Goal: Download file/media

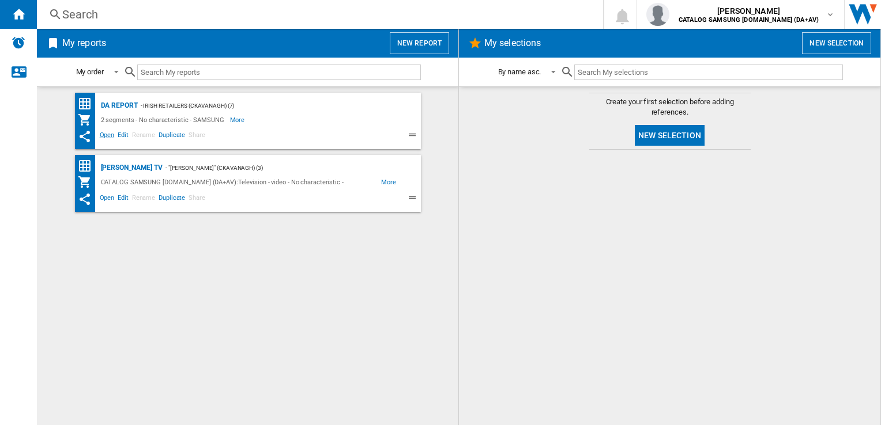
click at [108, 135] on span "Open" at bounding box center [107, 137] width 18 height 14
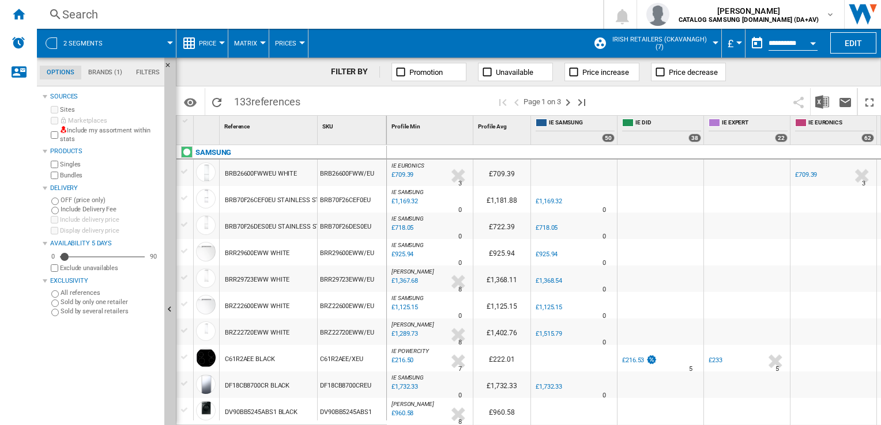
click at [731, 46] on button "£" at bounding box center [733, 43] width 12 height 29
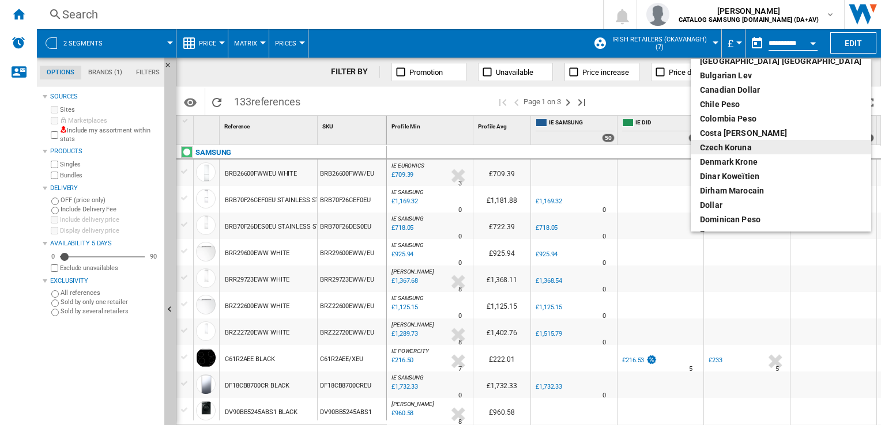
scroll to position [115, 0]
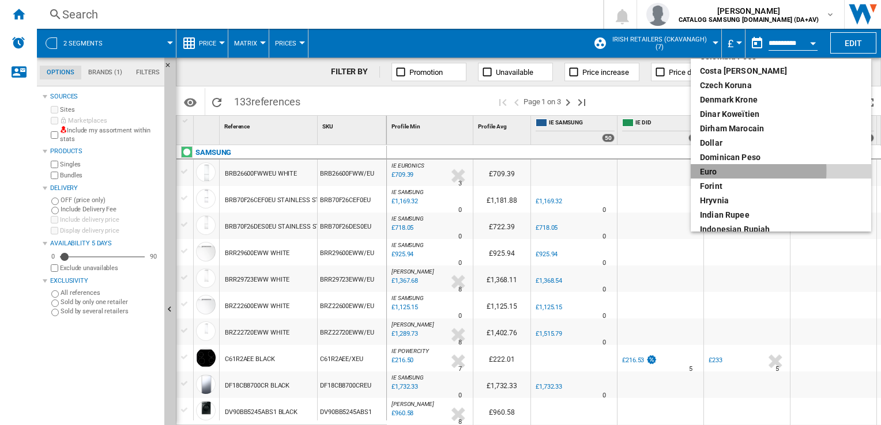
click at [718, 171] on div "euro" at bounding box center [781, 172] width 162 height 12
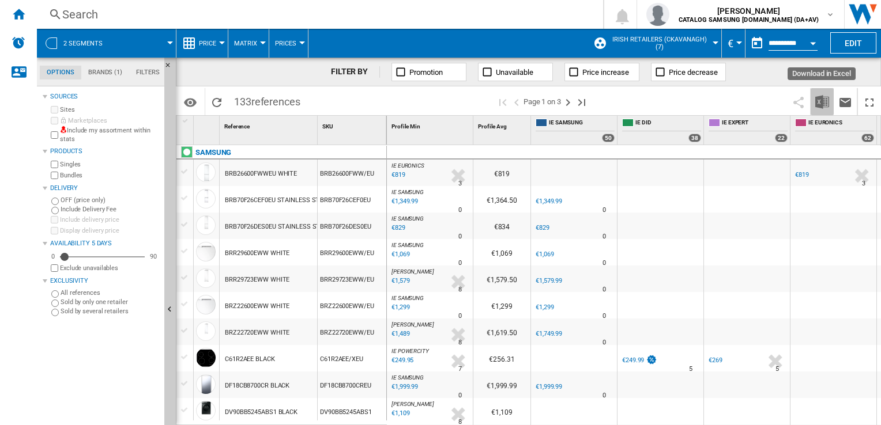
click at [818, 100] on img "Download in Excel" at bounding box center [822, 102] width 14 height 14
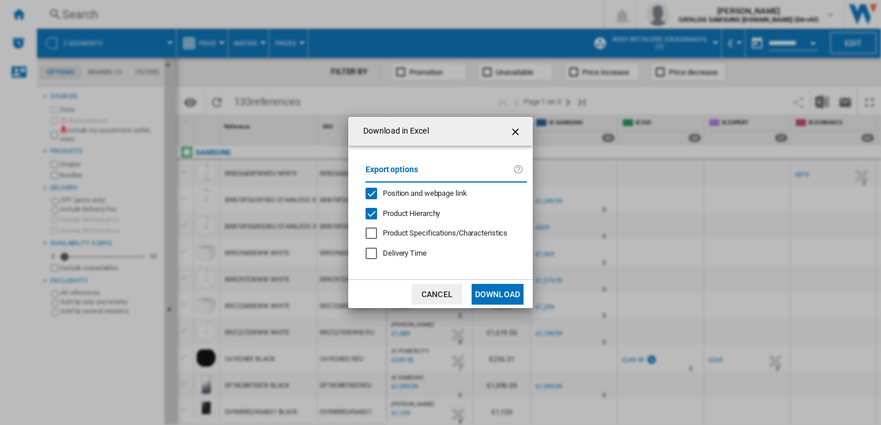
click at [514, 294] on button "Download" at bounding box center [497, 294] width 52 height 21
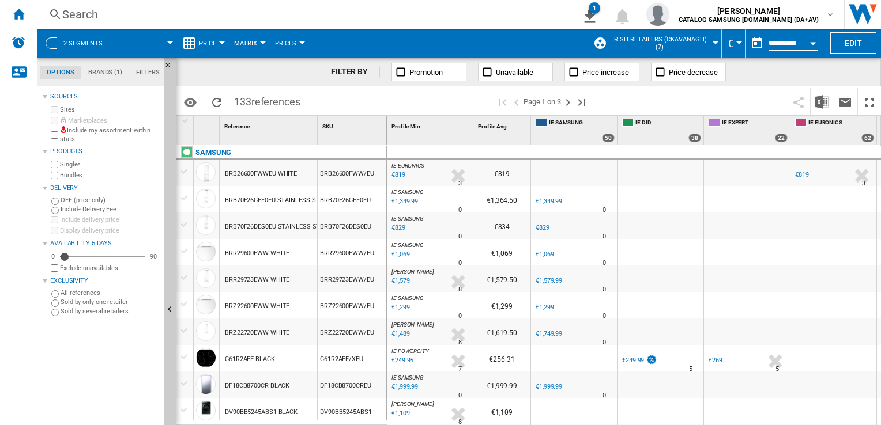
drag, startPoint x: 479, startPoint y: 59, endPoint x: 482, endPoint y: 37, distance: 22.1
click at [482, 37] on div "2 segments Price Price Price Matrix Price Ranking Analytics Base 100 Shared ref…" at bounding box center [459, 227] width 844 height 397
click at [482, 37] on span at bounding box center [447, 43] width 279 height 29
click at [218, 74] on div "FILTER BY Promotion Unavailable Price increase Price decrease" at bounding box center [528, 72] width 705 height 29
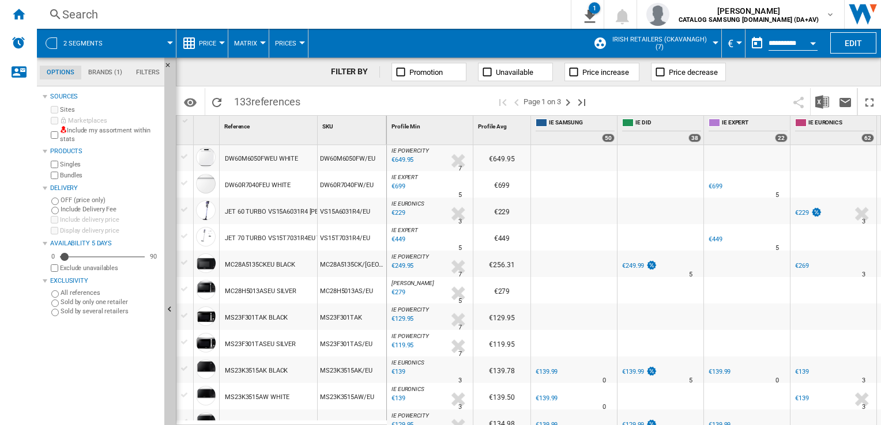
scroll to position [257, 0]
